Goal: Task Accomplishment & Management: Manage account settings

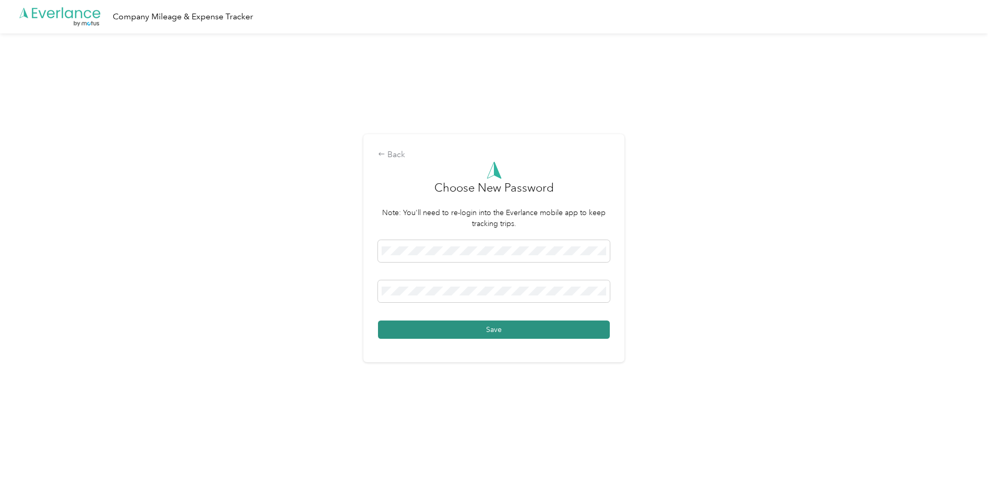
click at [587, 327] on button "Save" at bounding box center [494, 330] width 232 height 18
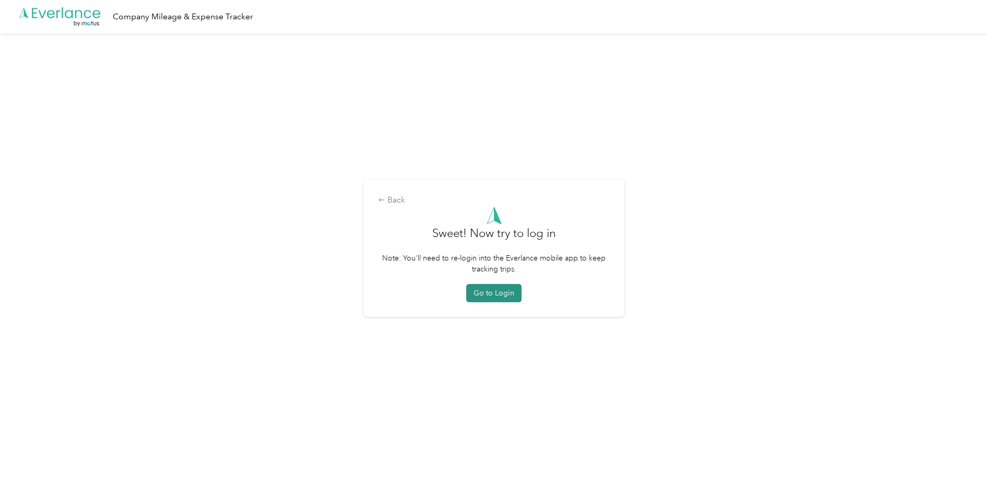
click at [492, 297] on button "Go to Login" at bounding box center [493, 293] width 55 height 18
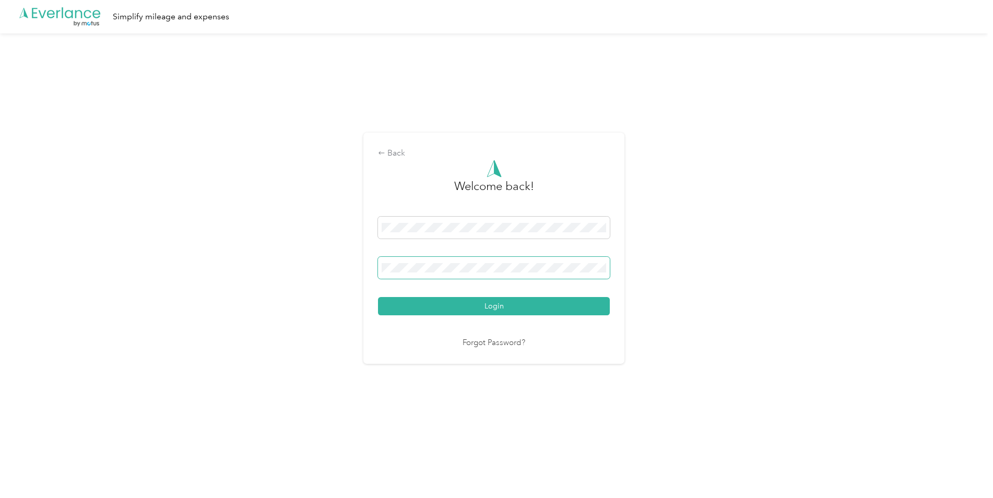
click at [531, 274] on span at bounding box center [494, 268] width 232 height 22
click at [583, 286] on div "Login" at bounding box center [494, 266] width 232 height 99
click at [505, 307] on button "Login" at bounding box center [494, 306] width 232 height 18
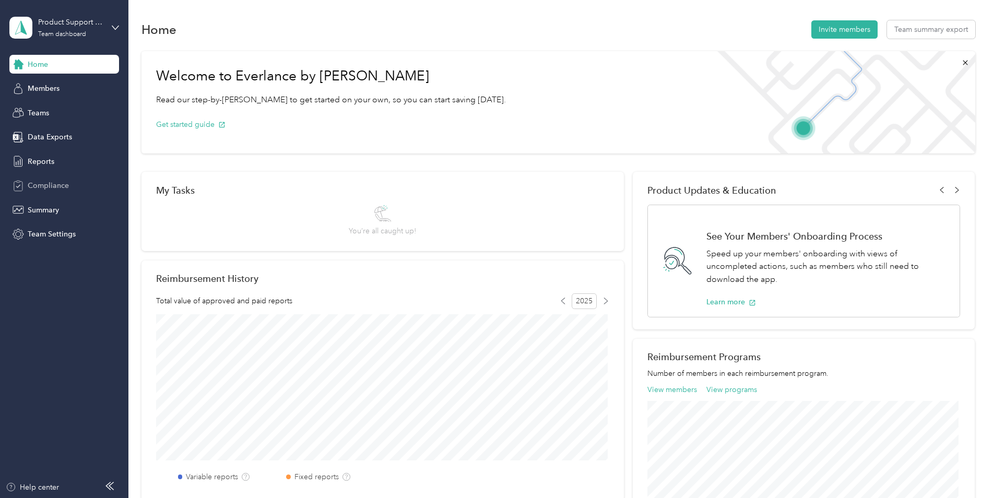
click at [47, 190] on span "Compliance" at bounding box center [48, 185] width 41 height 11
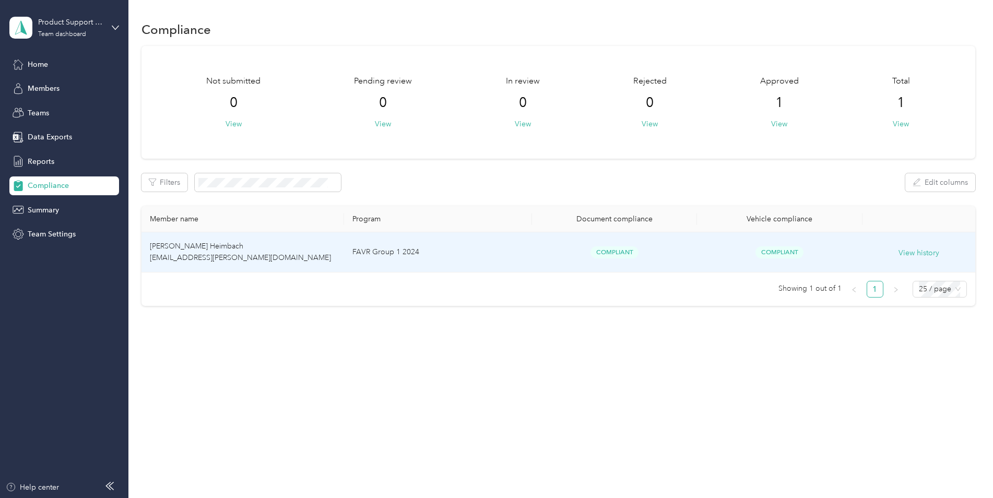
click at [365, 253] on td "FAVR Group 1 2024" at bounding box center [438, 252] width 188 height 40
click at [625, 250] on span "Compliant" at bounding box center [614, 252] width 48 height 12
click at [912, 254] on button "View history" at bounding box center [918, 252] width 41 height 11
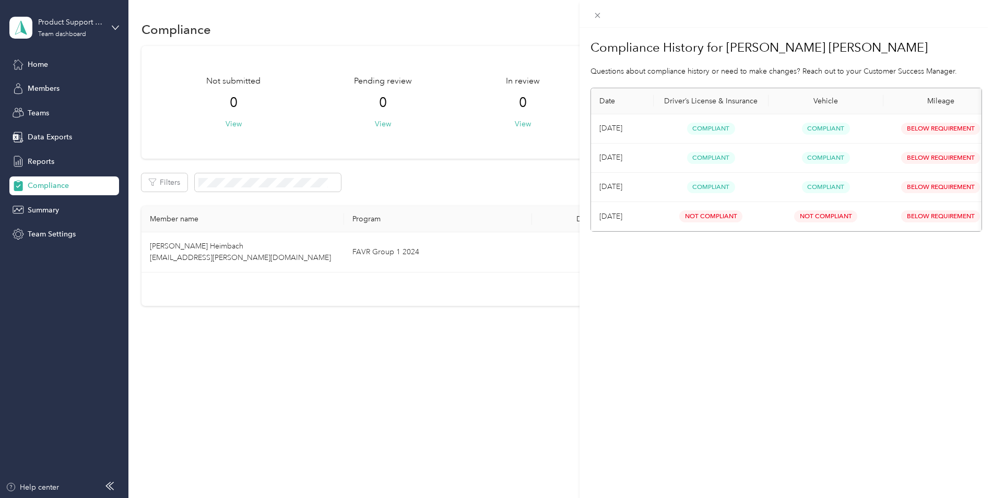
click at [654, 256] on div "Compliance History for [PERSON_NAME] [PERSON_NAME] Questions about compliance h…" at bounding box center [786, 277] width 414 height 498
click at [596, 19] on icon at bounding box center [597, 15] width 9 height 9
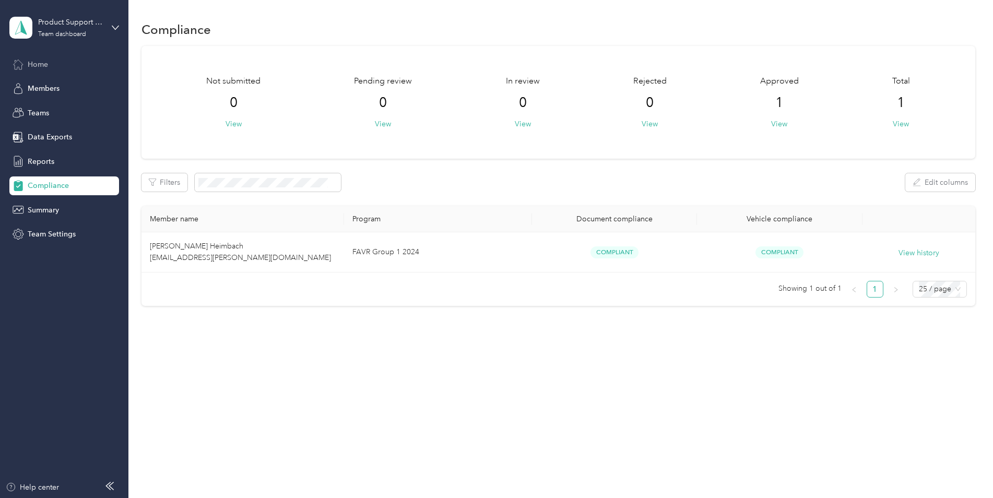
click at [39, 65] on span "Home" at bounding box center [38, 64] width 20 height 11
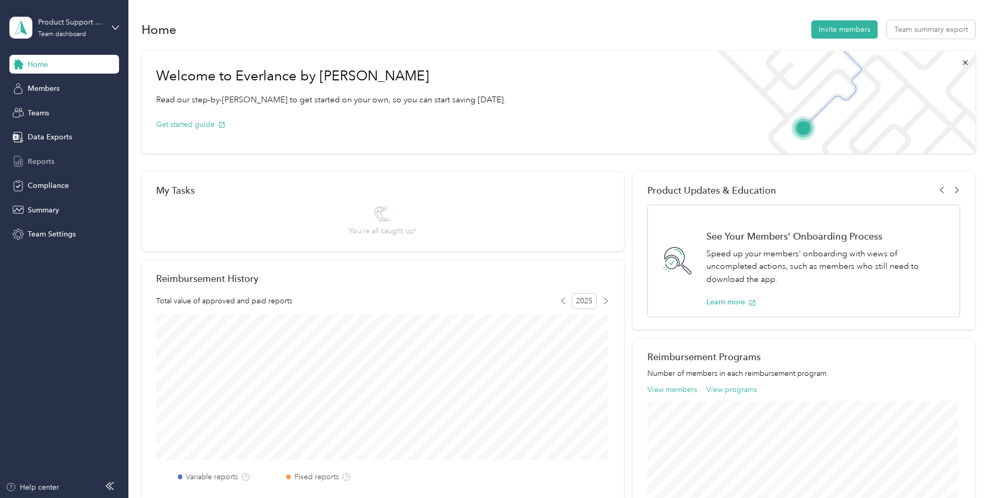
click at [44, 158] on span "Reports" at bounding box center [41, 161] width 27 height 11
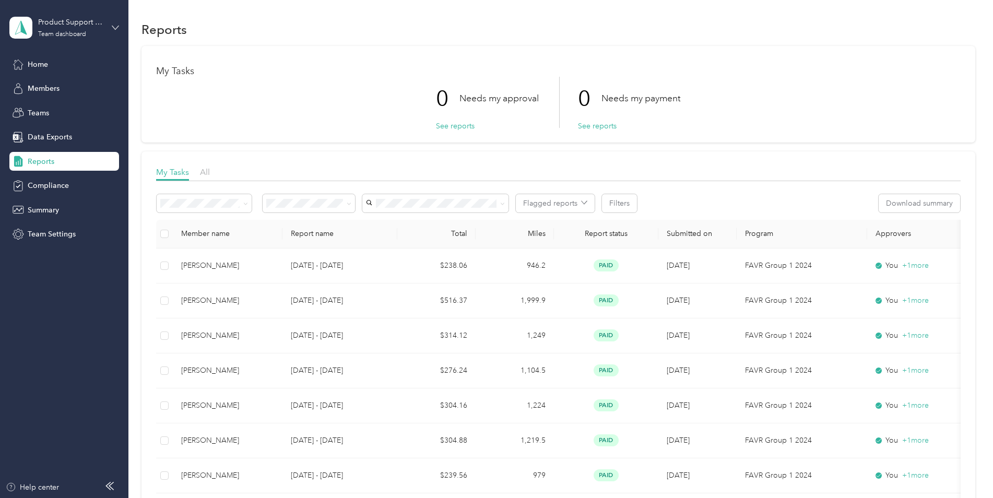
click at [113, 27] on icon at bounding box center [115, 27] width 7 height 7
drag, startPoint x: 278, startPoint y: 31, endPoint x: 303, endPoint y: 27, distance: 25.4
click at [278, 31] on div "Reports" at bounding box center [558, 29] width 834 height 22
